Goal: Task Accomplishment & Management: Manage account settings

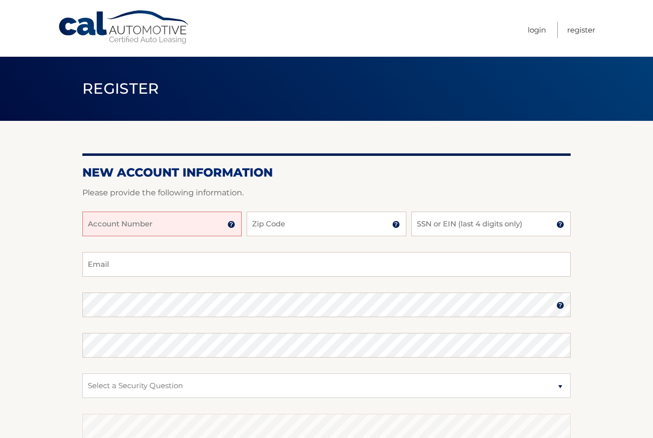
click at [195, 213] on input "Account Number" at bounding box center [161, 223] width 159 height 25
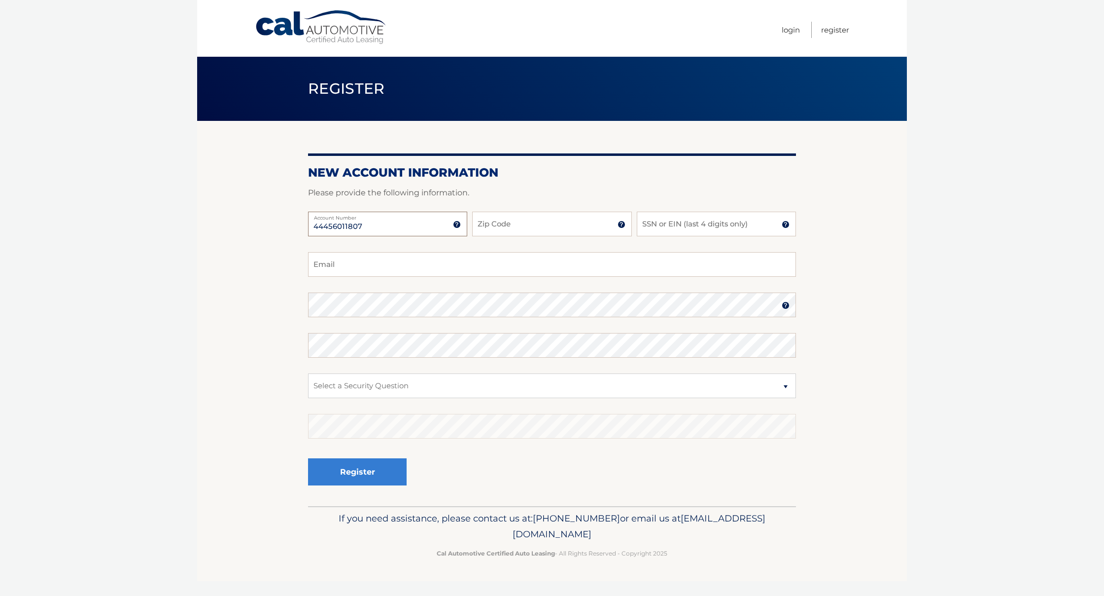
type input "44456011807"
type input "19040"
click at [652, 232] on input "SSN or EIN (last 4 digits only)" at bounding box center [716, 223] width 159 height 25
type input "5021"
type input "Mahnoorahmed98@gmail.com"
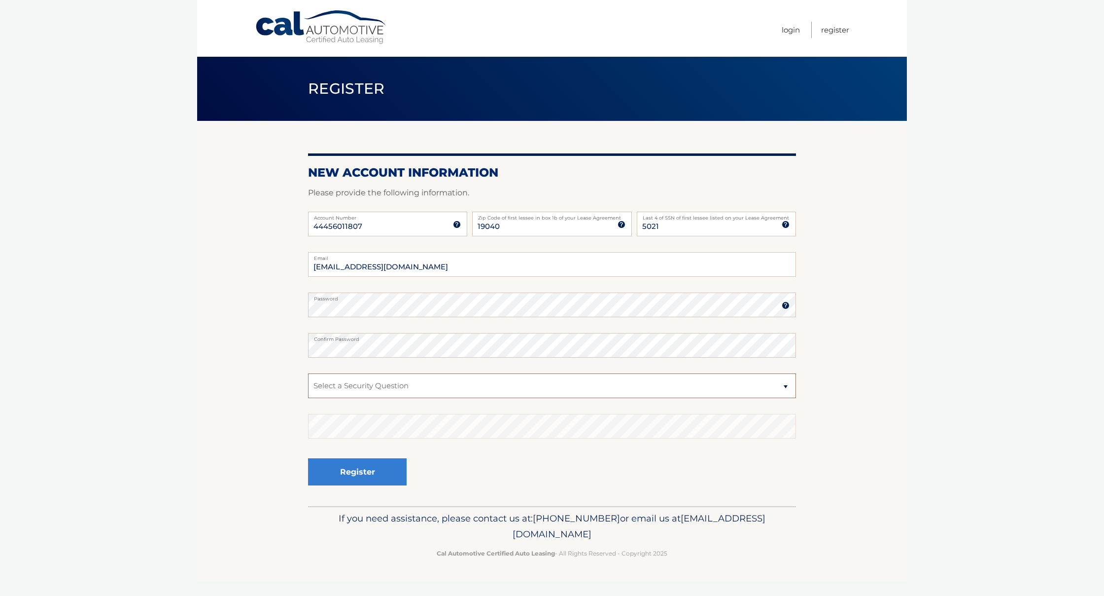
select select "2"
click at [349, 437] on button "Register" at bounding box center [357, 471] width 99 height 27
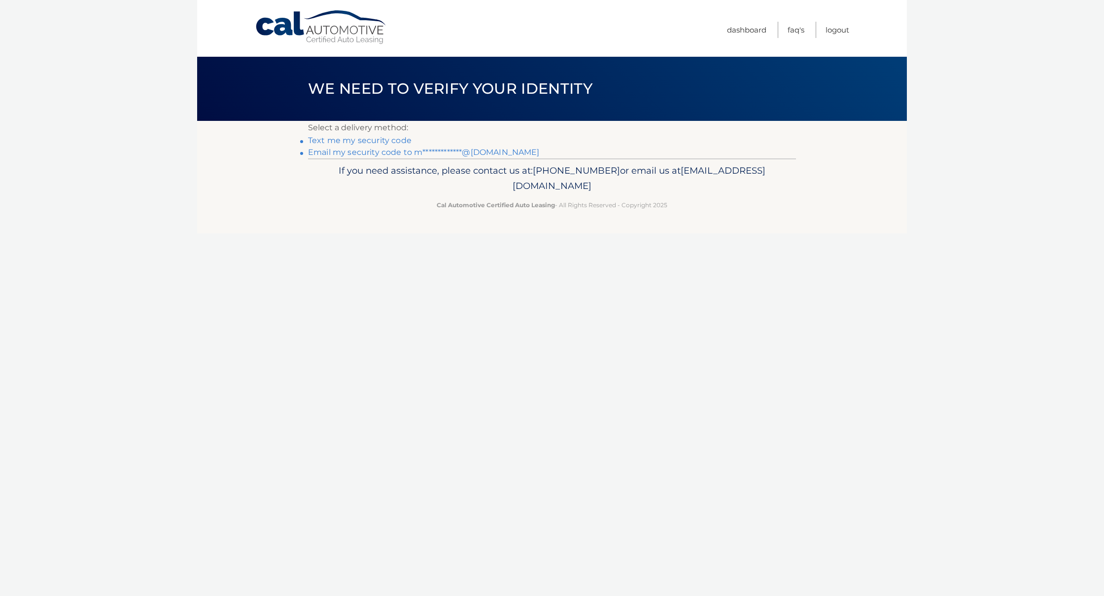
click at [380, 140] on link "Text me my security code" at bounding box center [360, 140] width 104 height 9
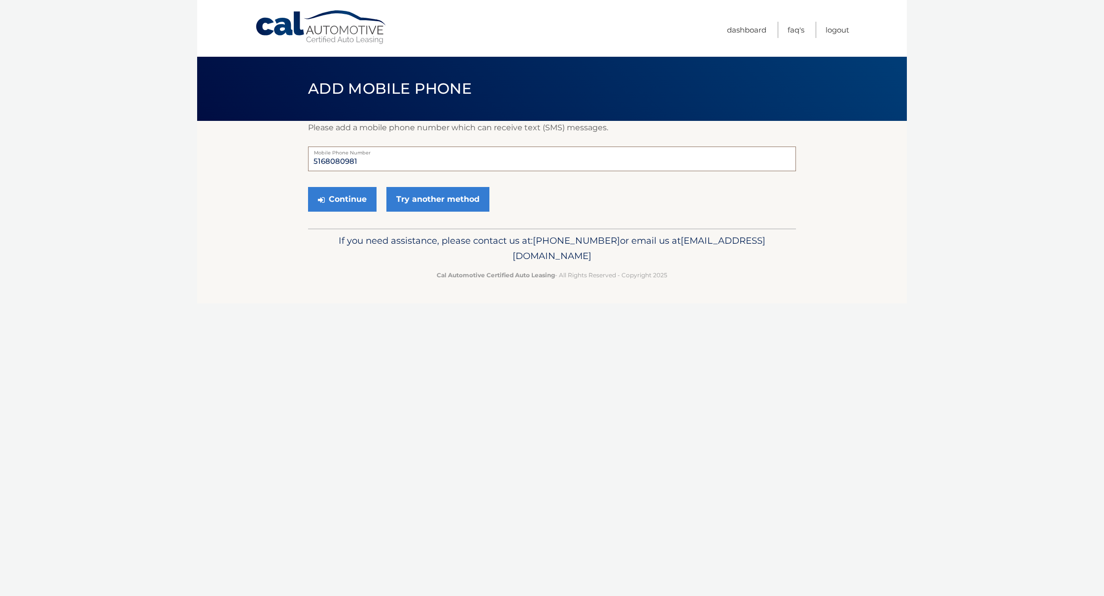
click at [377, 165] on input "5168080981" at bounding box center [552, 158] width 488 height 25
click at [350, 203] on button "Continue" at bounding box center [342, 199] width 69 height 25
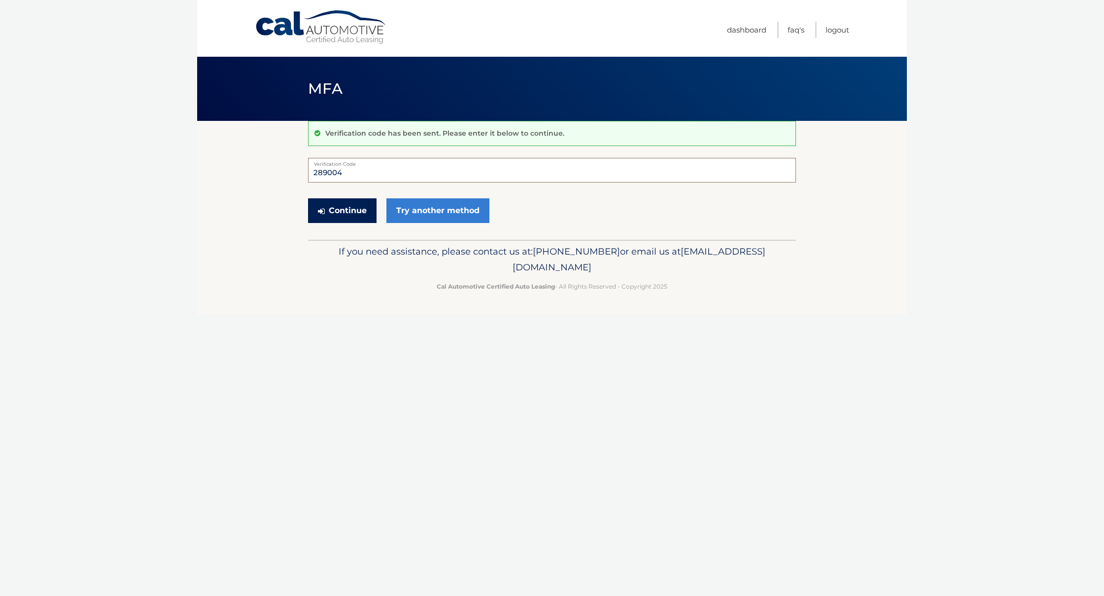
type input "289004"
click at [340, 208] on button "Continue" at bounding box center [342, 210] width 69 height 25
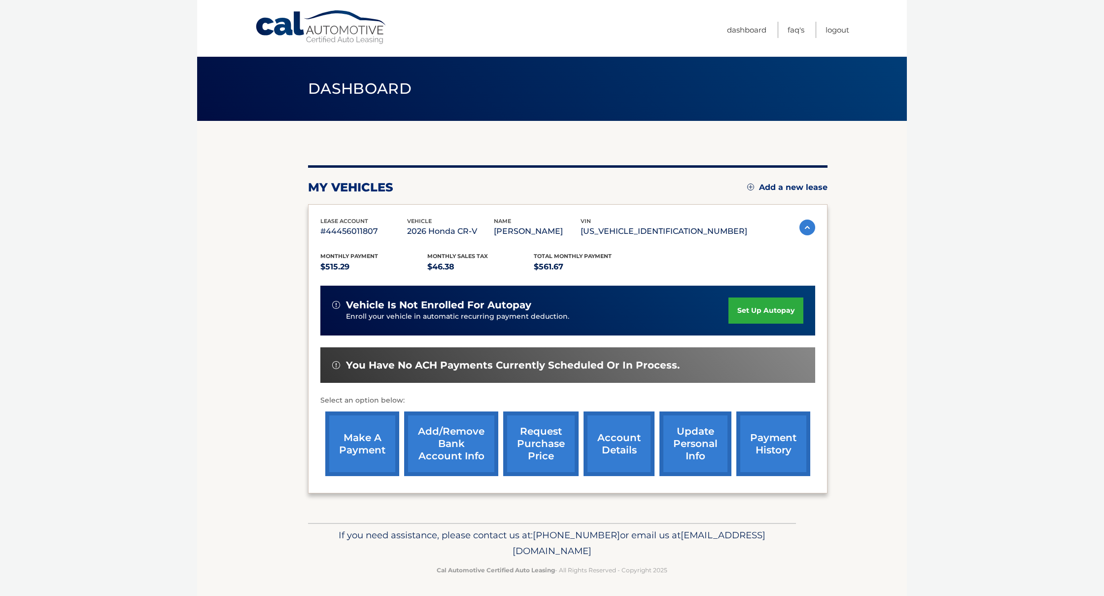
click at [778, 309] on link "set up autopay" at bounding box center [766, 310] width 75 height 26
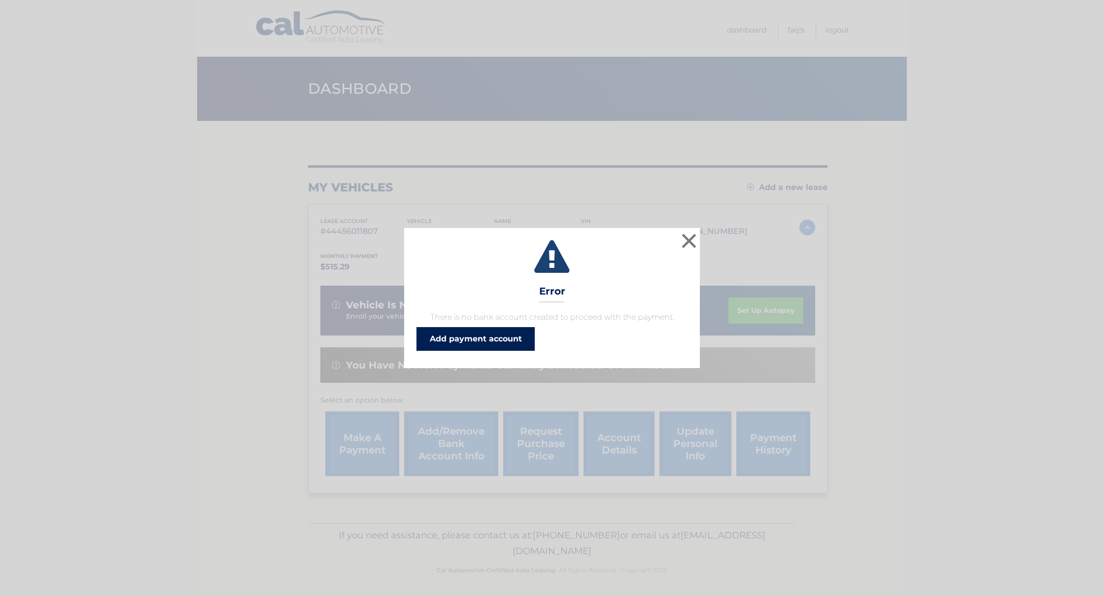
click at [470, 344] on link "Add payment account" at bounding box center [476, 339] width 118 height 24
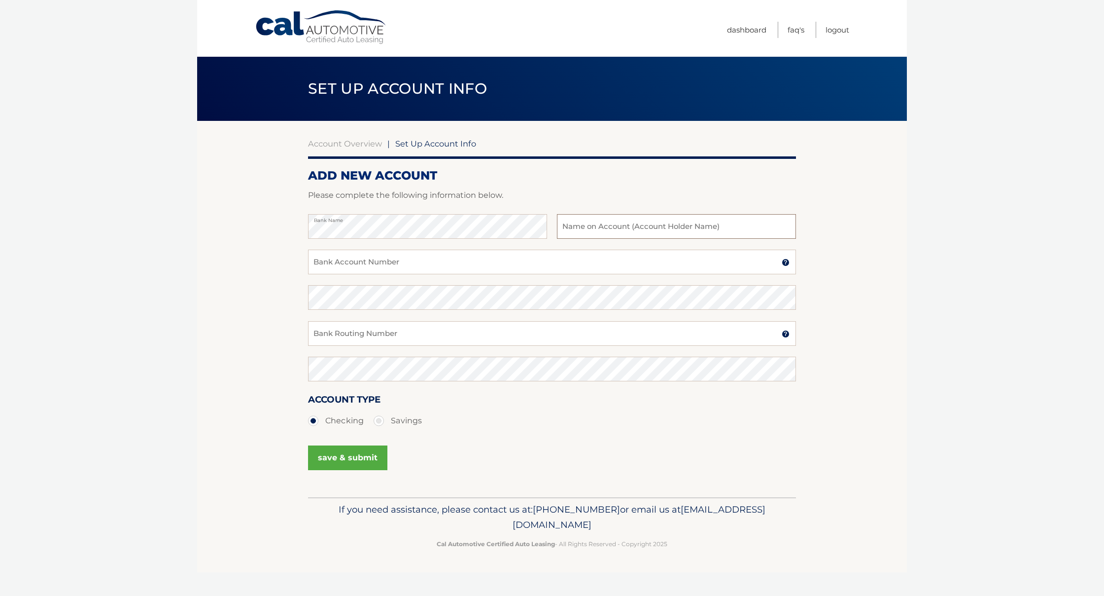
click at [587, 226] on input "text" at bounding box center [676, 226] width 239 height 25
type input "[PERSON_NAME]"
click at [395, 263] on input "Bank Account Number" at bounding box center [552, 261] width 488 height 25
type input "931083757"
click at [357, 326] on input "Bank Routing Number" at bounding box center [552, 333] width 488 height 25
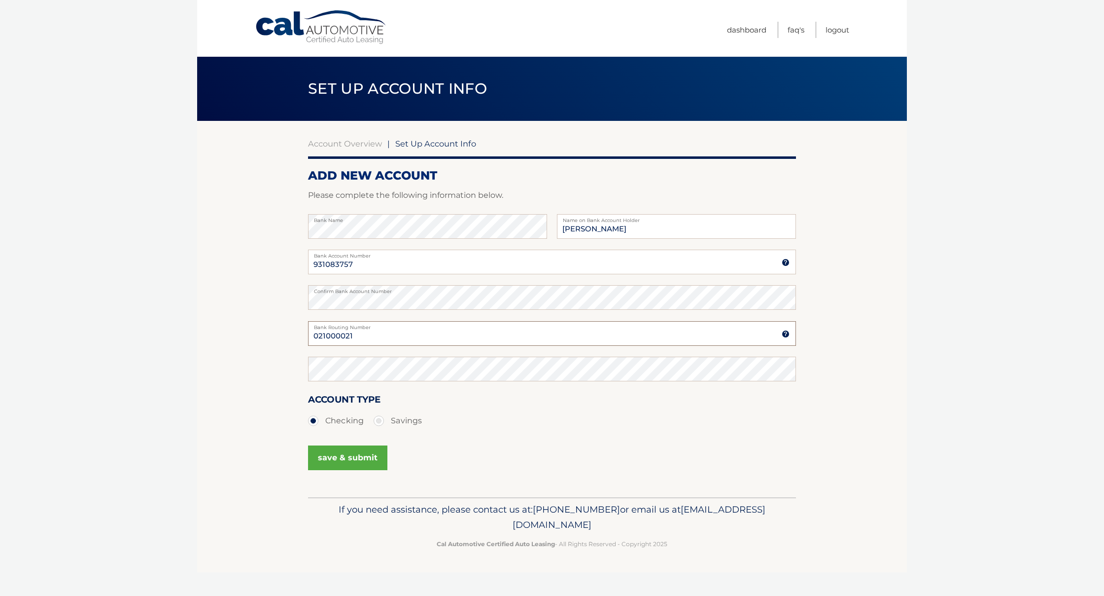
type input "021000021"
click at [354, 458] on button "save & submit" at bounding box center [347, 457] width 79 height 25
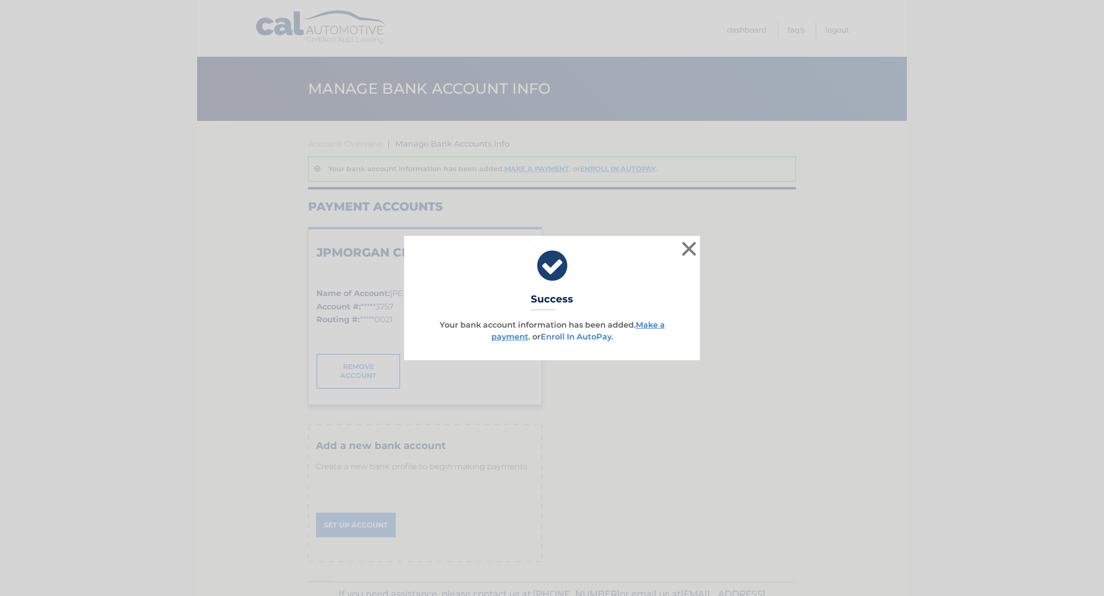
click at [568, 335] on link "Enroll In AutoPay" at bounding box center [576, 336] width 70 height 9
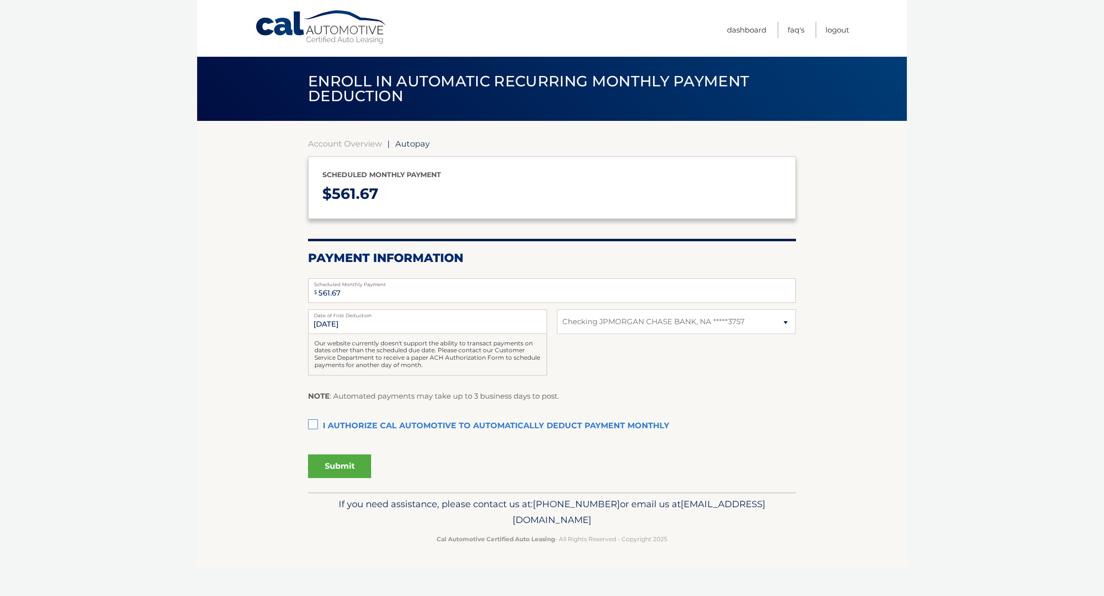
select select "ZTA2MTRmMWMtODY3OS00M2IxLWExNDUtZDFkMTg4ZjM2YTJm"
drag, startPoint x: 313, startPoint y: 418, endPoint x: 339, endPoint y: 440, distance: 34.7
click at [313, 418] on label "I authorize cal automotive to automatically deduct payment monthly This checkbo…" at bounding box center [552, 426] width 488 height 20
click at [0, 0] on input "I authorize cal automotive to automatically deduct payment monthly This checkbo…" at bounding box center [0, 0] width 0 height 0
click at [350, 466] on button "Submit" at bounding box center [339, 466] width 63 height 24
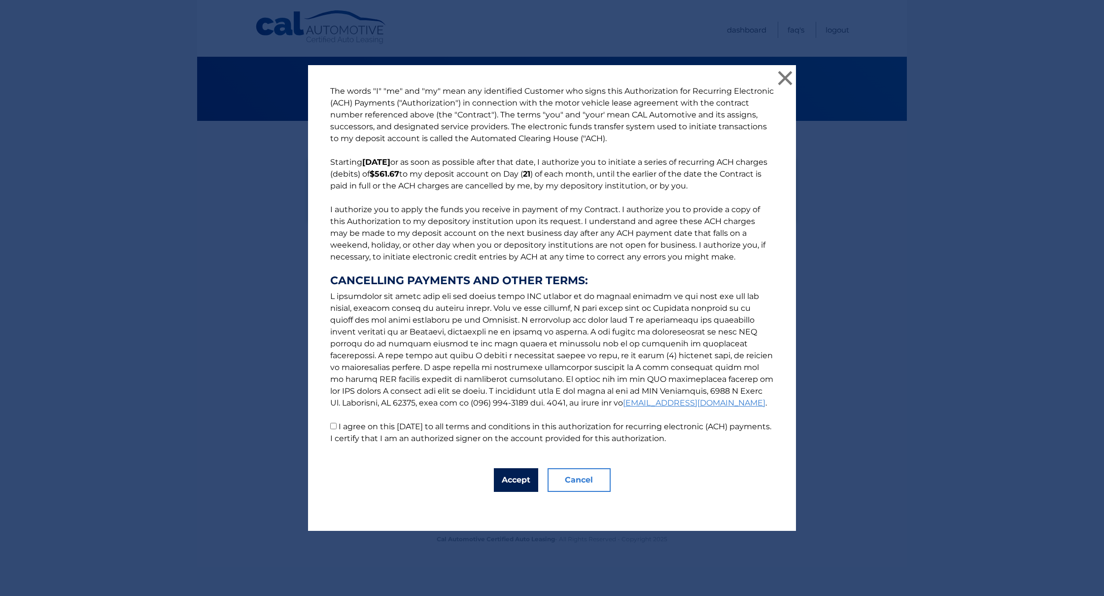
click at [508, 474] on button "Accept" at bounding box center [516, 480] width 44 height 24
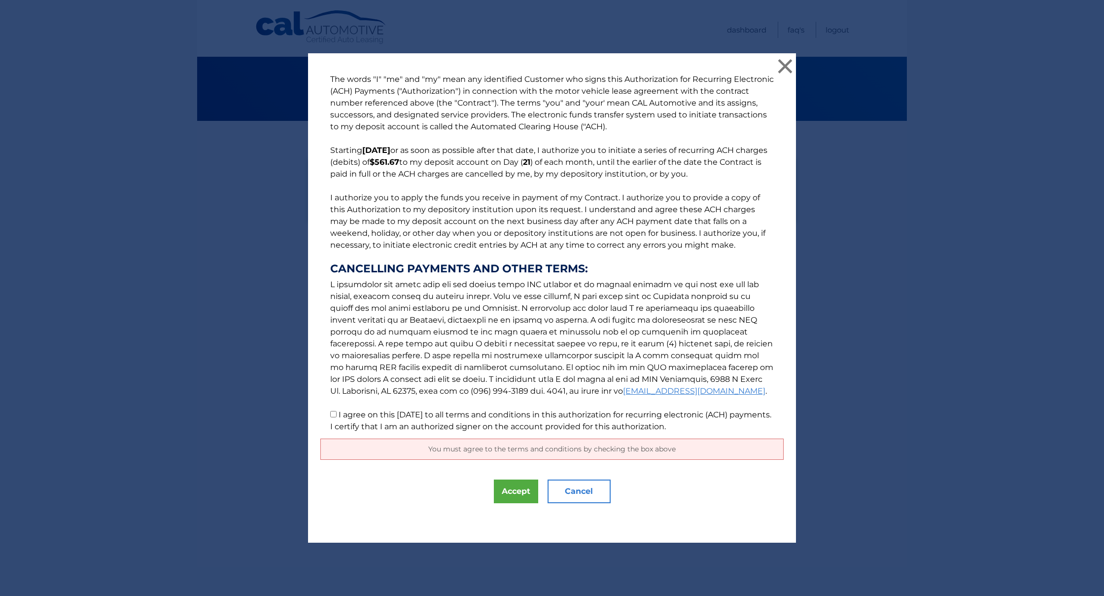
click at [338, 419] on p "The words "I" "me" and "my" mean any identified Customer who signs this Authori…" at bounding box center [551, 252] width 463 height 359
click at [332, 416] on input "I agree on this 09/22/2025 to all terms and conditions in this authorization fo…" at bounding box center [333, 414] width 6 height 6
checkbox input "true"
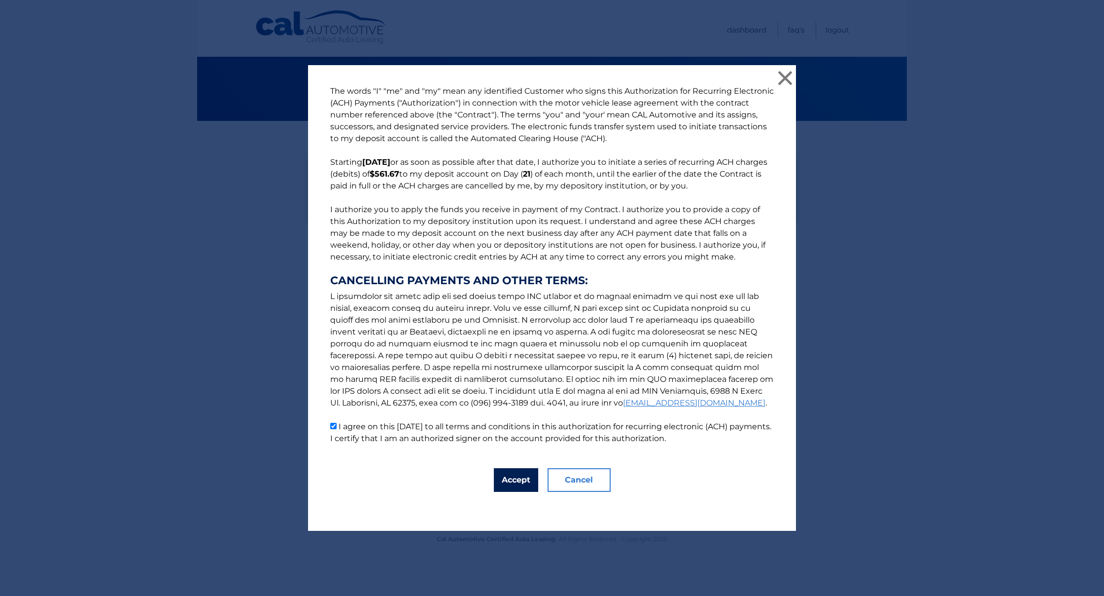
click at [533, 480] on button "Accept" at bounding box center [516, 480] width 44 height 24
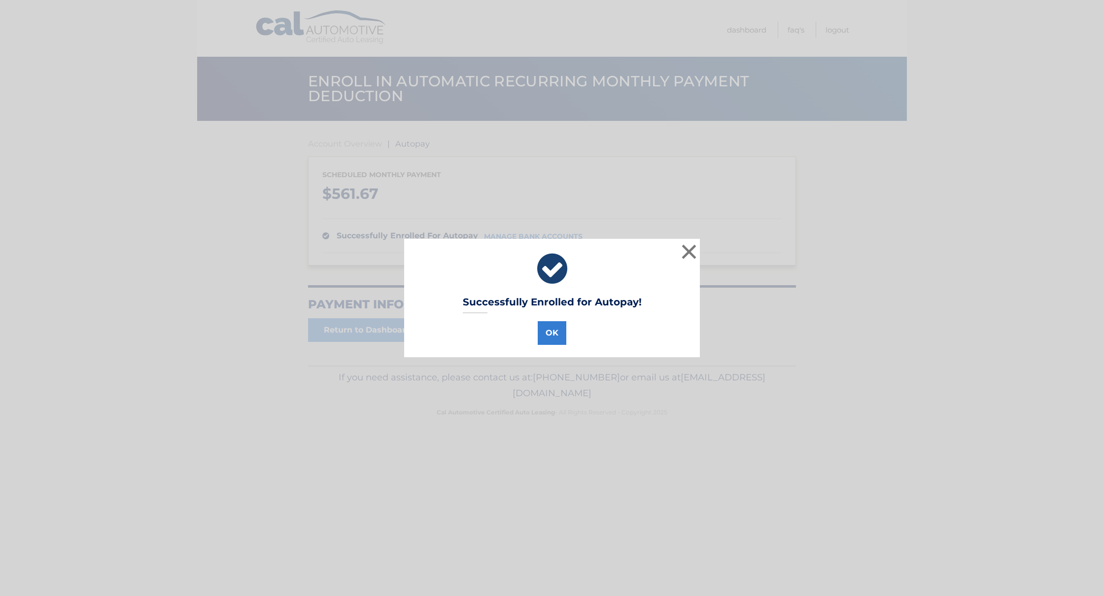
click at [532, 340] on div "OK" at bounding box center [552, 331] width 271 height 28
click at [549, 331] on button "OK" at bounding box center [552, 333] width 29 height 24
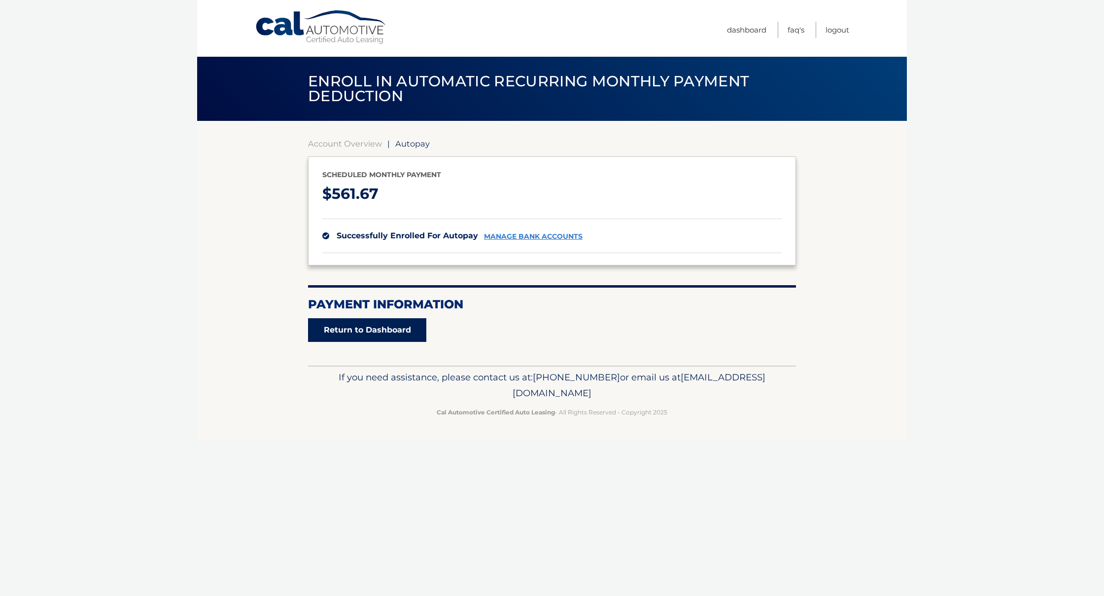
click at [363, 328] on link "Return to Dashboard" at bounding box center [367, 330] width 118 height 24
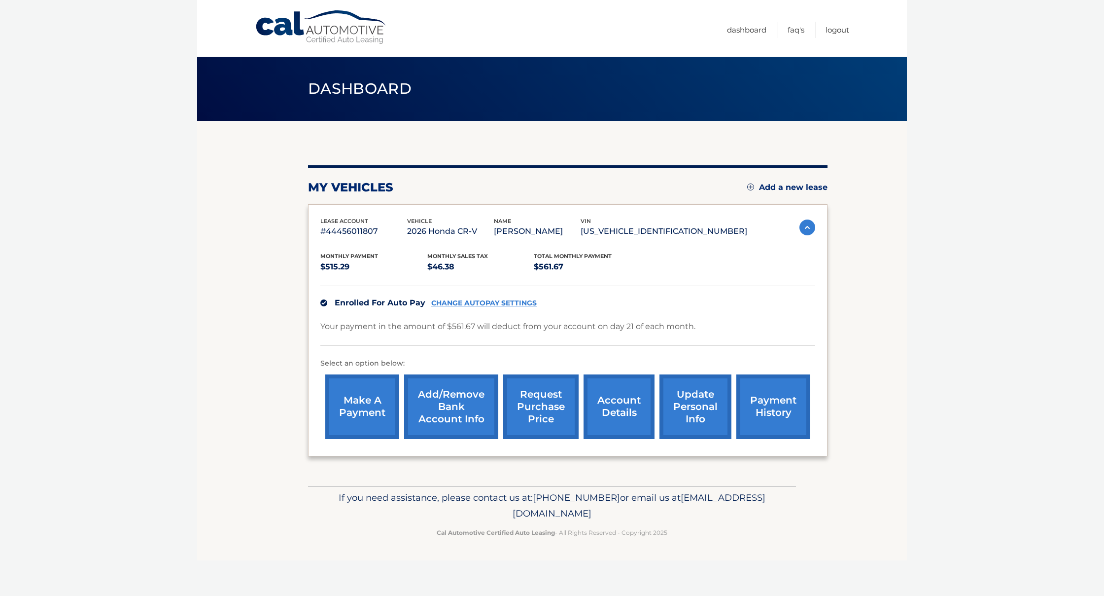
click at [355, 399] on link "make a payment" at bounding box center [362, 406] width 74 height 65
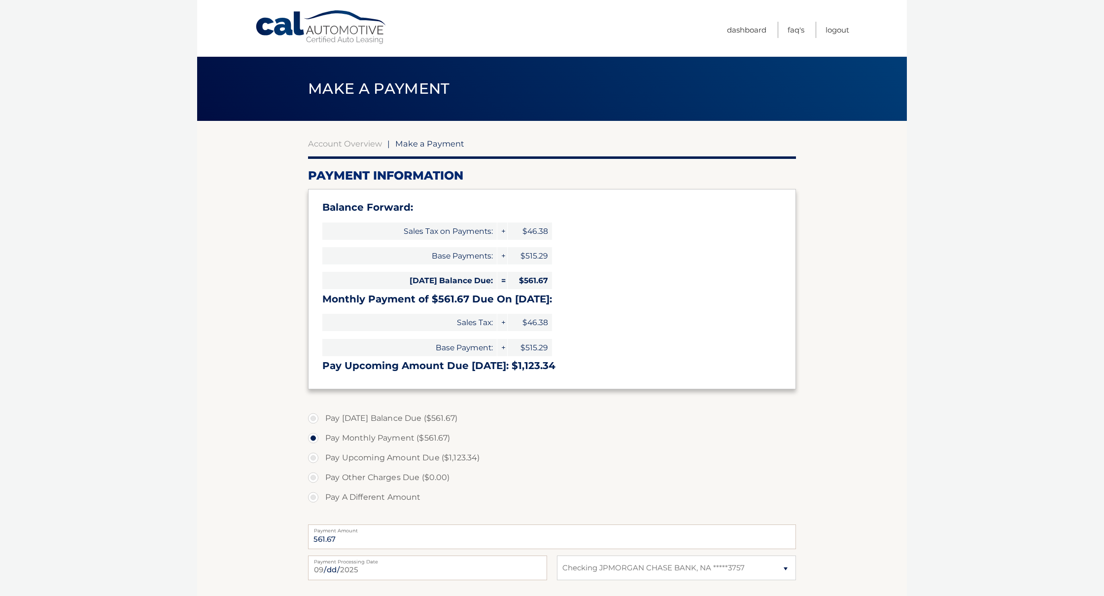
select select "ZTA2MTRmMWMtODY3OS00M2IxLWExNDUtZDFkMTg4ZjM2YTJm"
click at [734, 28] on link "Dashboard" at bounding box center [746, 30] width 39 height 16
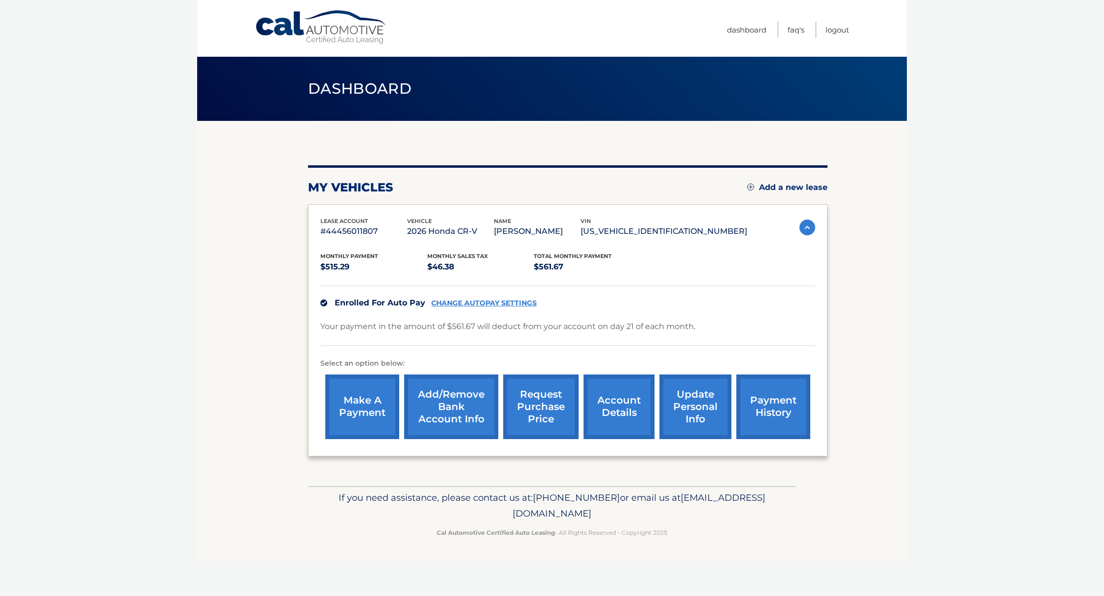
click at [627, 402] on link "account details" at bounding box center [619, 406] width 71 height 65
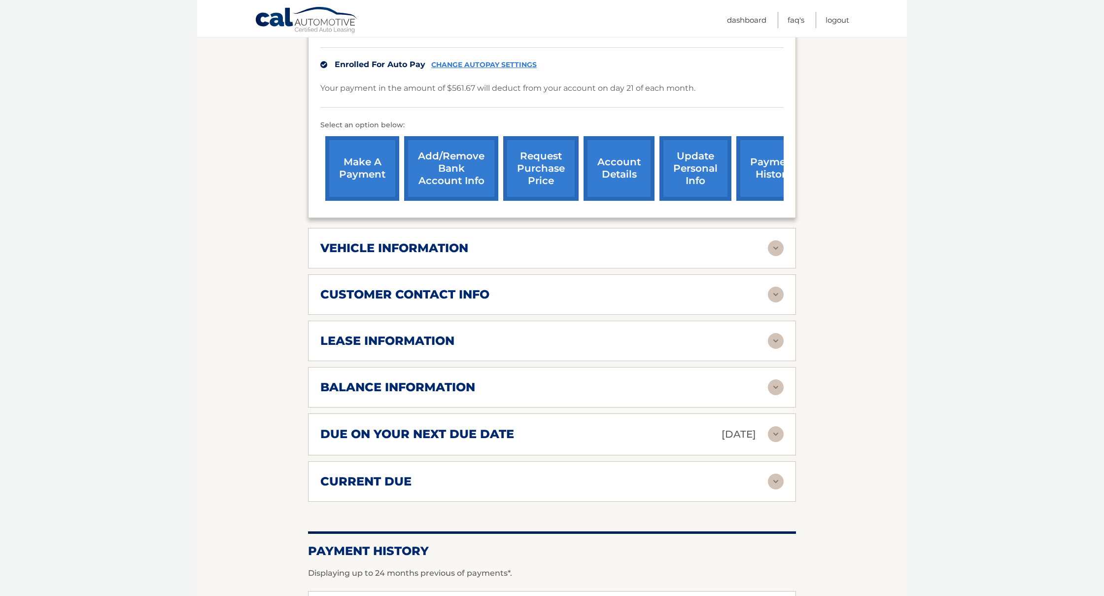
scroll to position [245, 0]
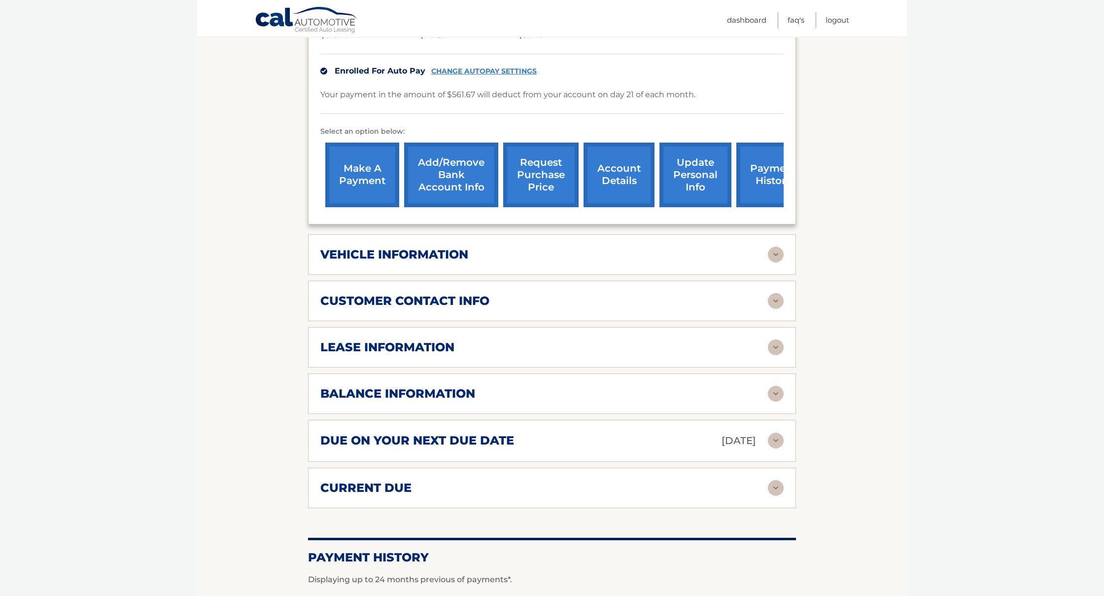
click at [759, 181] on link "payment history" at bounding box center [774, 174] width 74 height 65
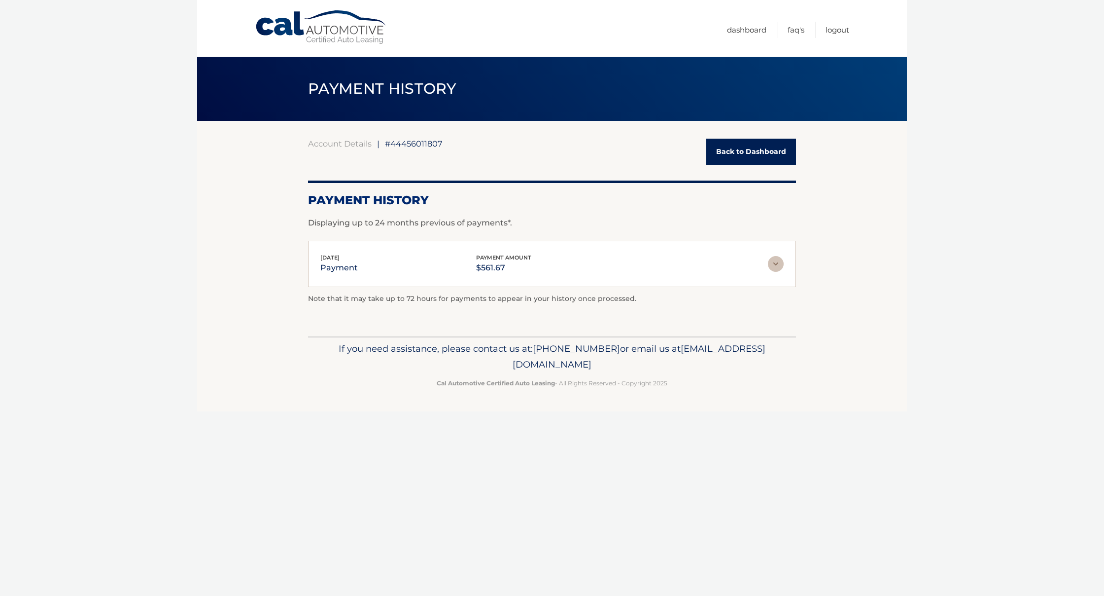
scroll to position [0, 0]
click at [768, 269] on img at bounding box center [776, 264] width 16 height 16
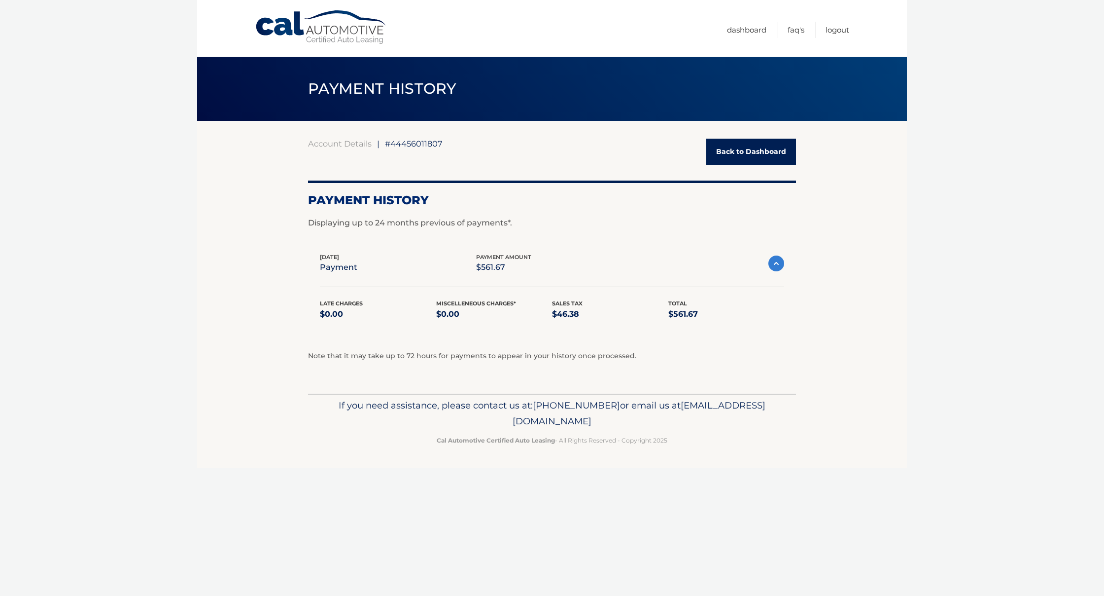
click at [769, 268] on img at bounding box center [777, 263] width 16 height 16
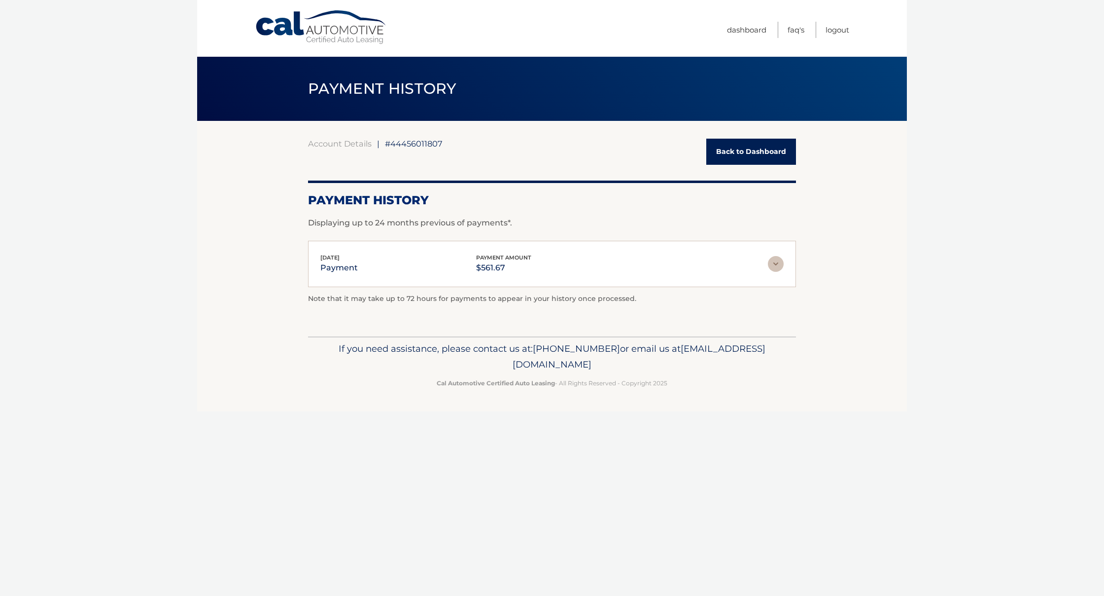
click at [723, 154] on link "Back to Dashboard" at bounding box center [751, 152] width 90 height 26
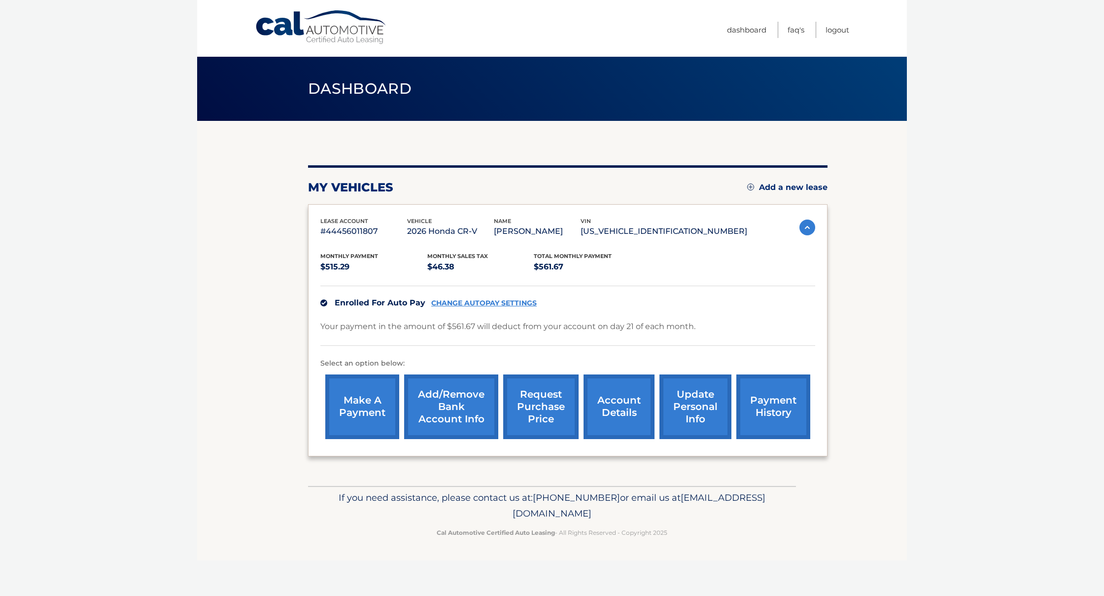
click at [732, 404] on div "make a payment Add/Remove bank account info request purchase price account deta…" at bounding box center [567, 406] width 495 height 74
click at [695, 403] on link "update personal info" at bounding box center [696, 406] width 72 height 65
click at [792, 408] on link "payment history" at bounding box center [774, 406] width 74 height 65
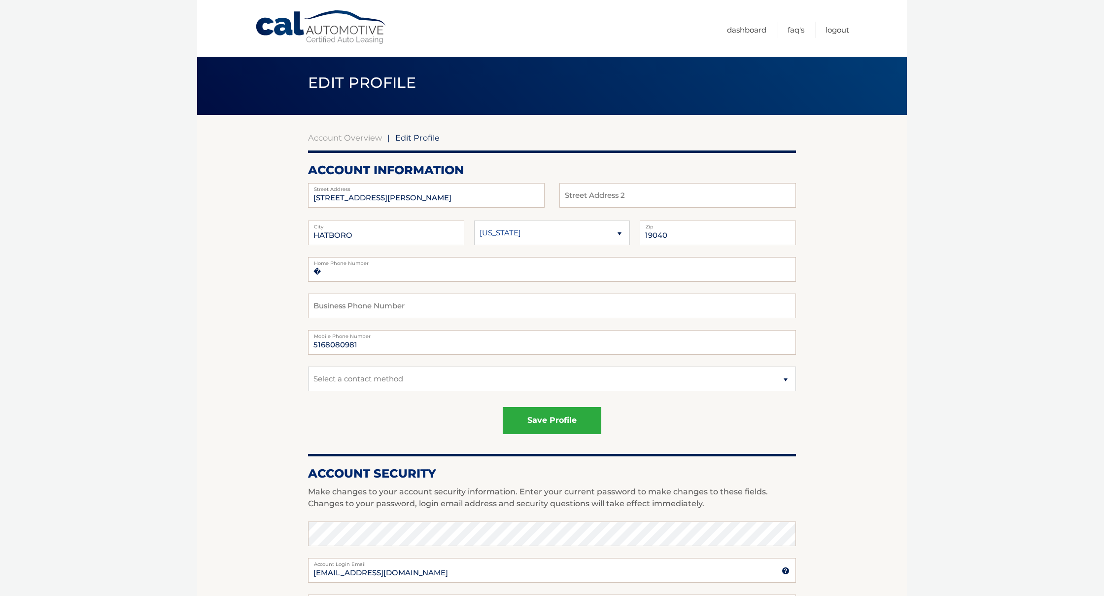
scroll to position [5, 0]
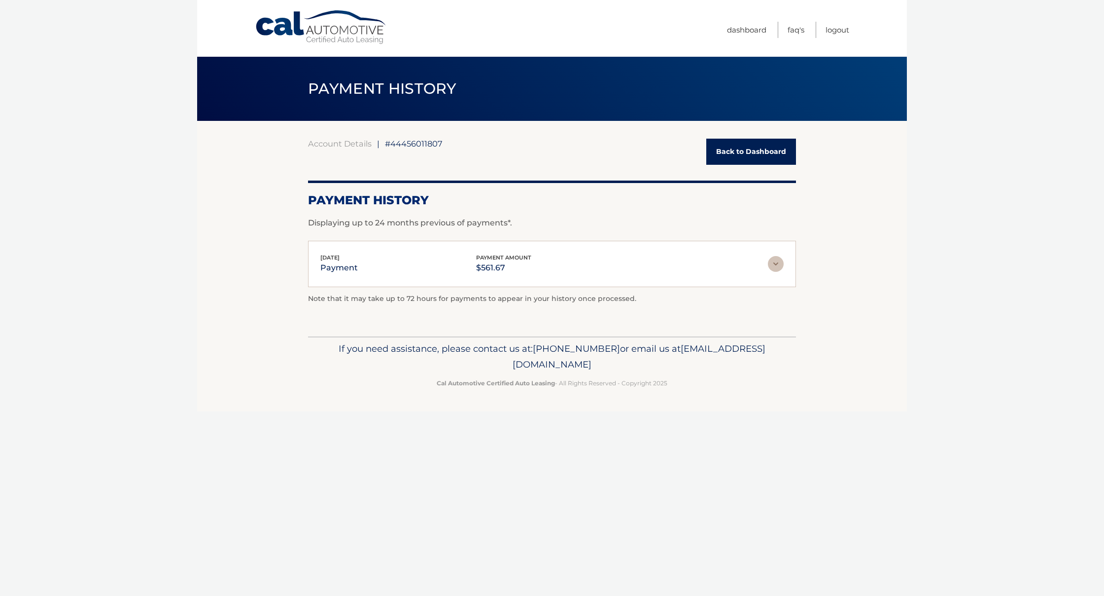
click at [772, 264] on img at bounding box center [776, 264] width 16 height 16
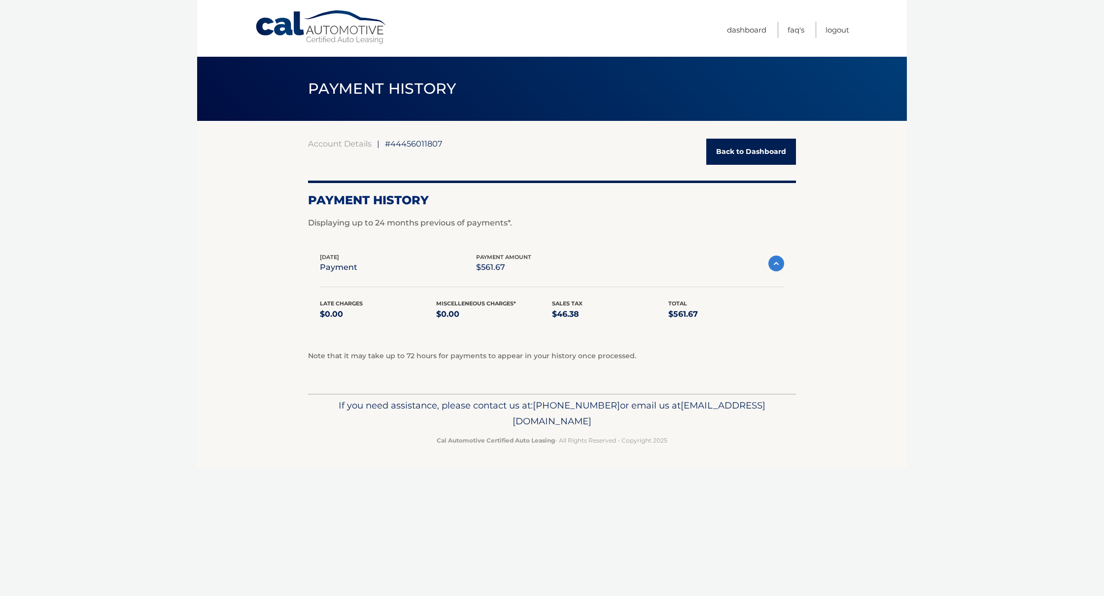
click at [737, 162] on link "Back to Dashboard" at bounding box center [751, 152] width 90 height 26
